Goal: Check status: Check status

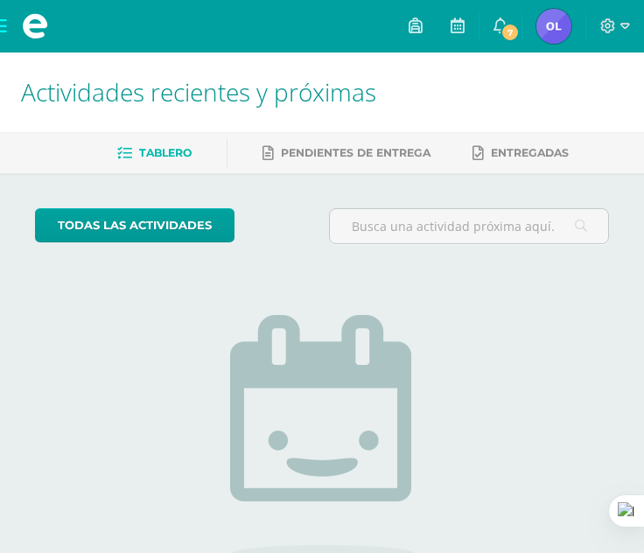
click at [524, 37] on link "[PERSON_NAME] Mi Perfil" at bounding box center [553, 26] width 63 height 52
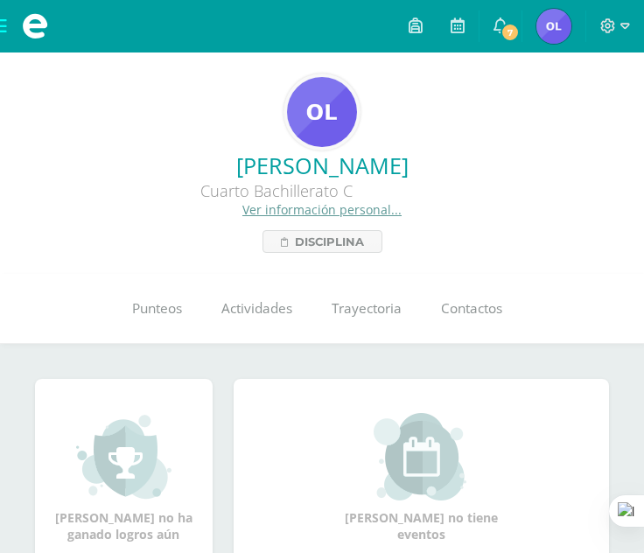
click at [507, 45] on link "7" at bounding box center [500, 26] width 42 height 52
click at [266, 316] on span "Actividades" at bounding box center [256, 308] width 71 height 18
click at [182, 284] on link "Punteos" at bounding box center [156, 309] width 89 height 70
click at [171, 313] on span "Punteos" at bounding box center [157, 308] width 50 height 18
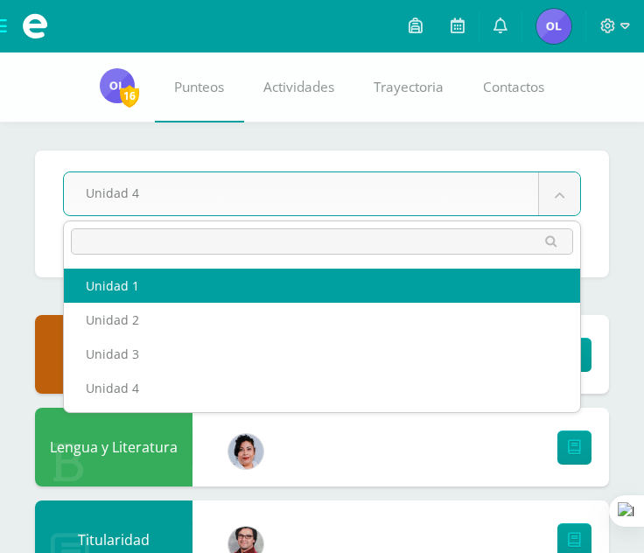
select select "Unidad 1"
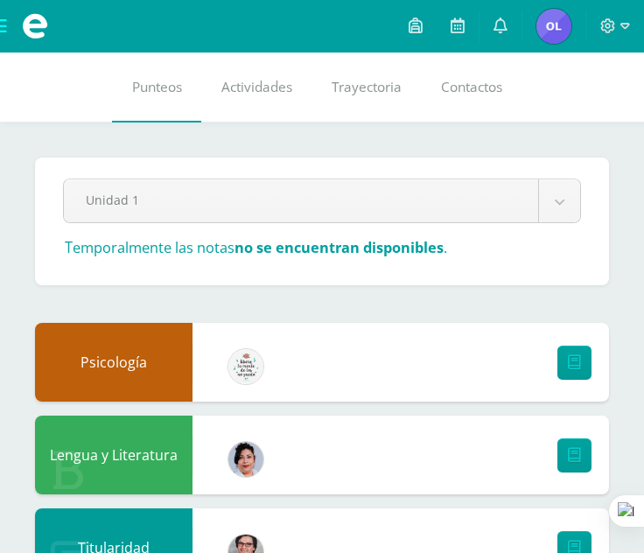
click at [585, 196] on div "Unidad 1 Unidad 1 Unidad 2 Unidad 3 Unidad 4" at bounding box center [322, 207] width 532 height 59
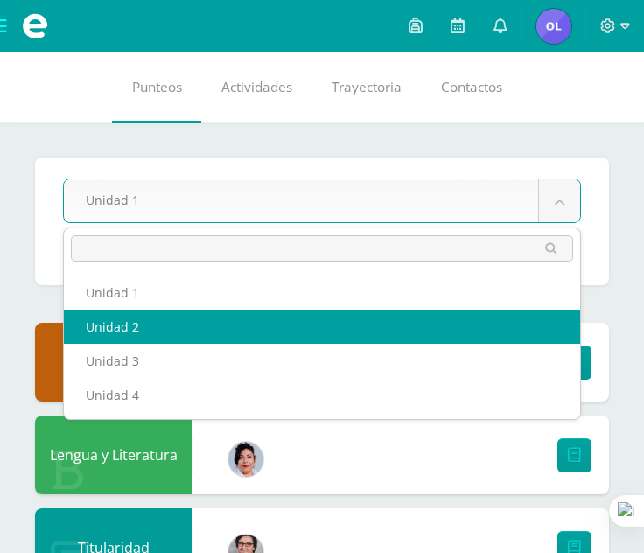
select select "Unidad 2"
